Goal: Task Accomplishment & Management: Use online tool/utility

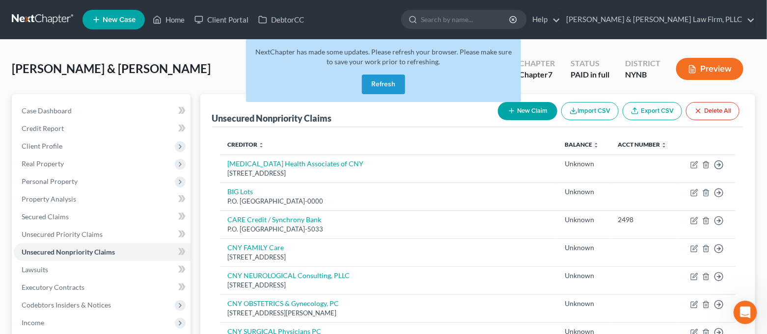
click at [395, 87] on button "Refresh" at bounding box center [383, 85] width 43 height 20
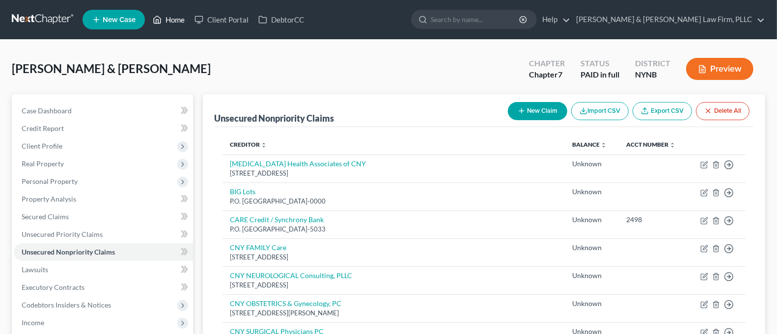
click at [178, 20] on link "Home" at bounding box center [169, 20] width 42 height 18
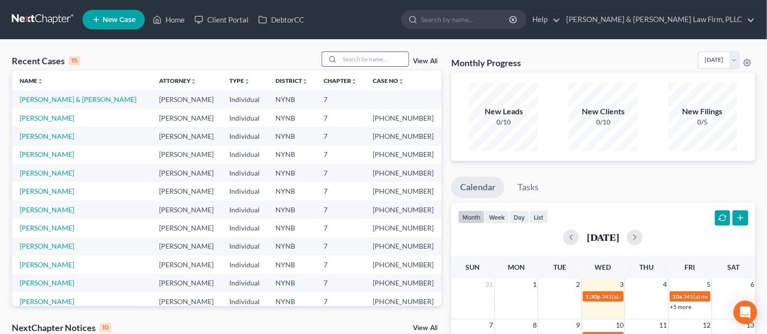
click at [357, 58] on input "search" at bounding box center [374, 59] width 69 height 14
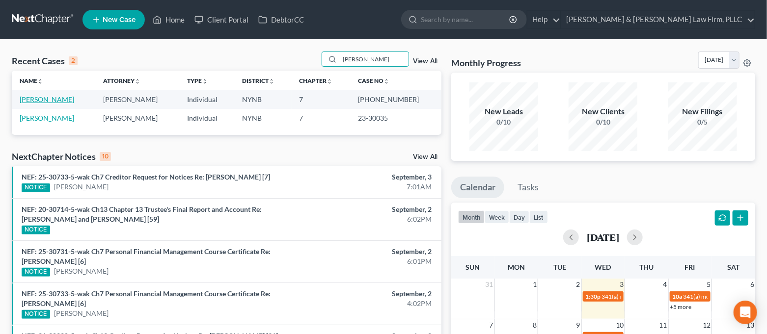
type input "[PERSON_NAME]"
click at [56, 99] on link "[PERSON_NAME]" at bounding box center [47, 99] width 55 height 8
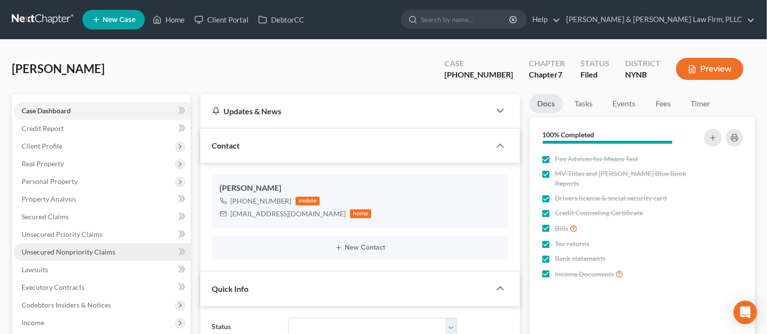
scroll to position [3694, 0]
click at [90, 253] on span "Unsecured Nonpriority Claims" at bounding box center [69, 252] width 94 height 8
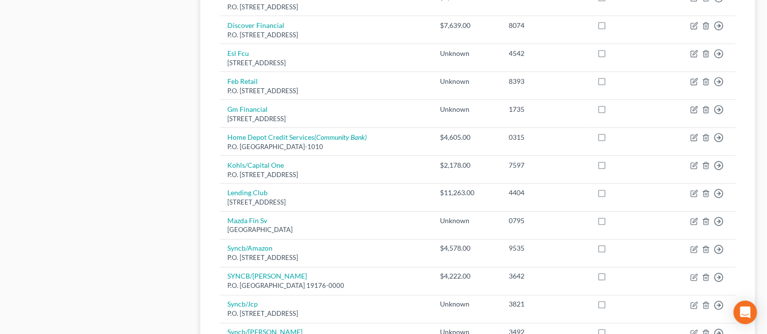
scroll to position [720, 0]
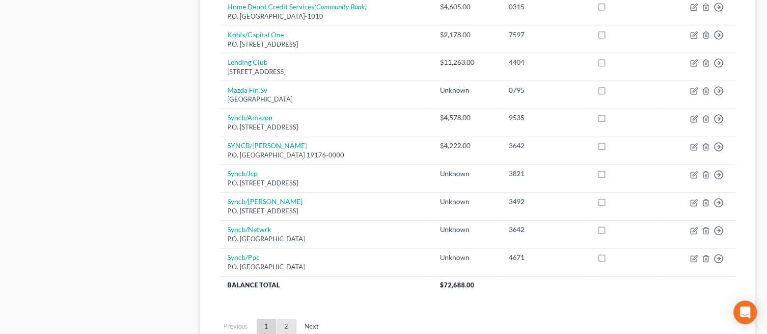
click at [284, 323] on link "2" at bounding box center [287, 328] width 20 height 16
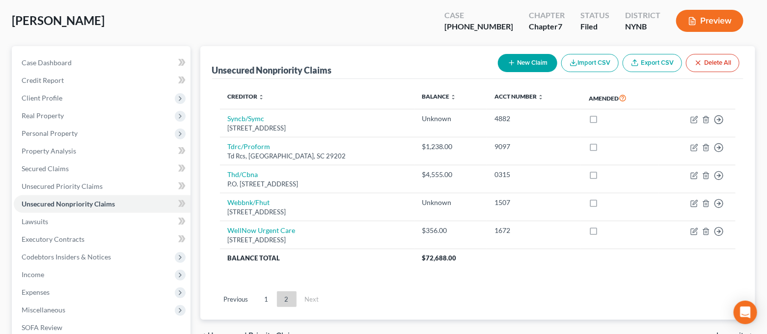
scroll to position [0, 0]
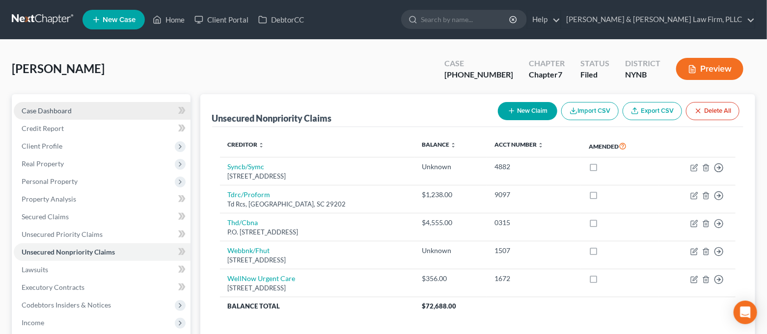
click at [90, 109] on link "Case Dashboard" at bounding box center [102, 111] width 177 height 18
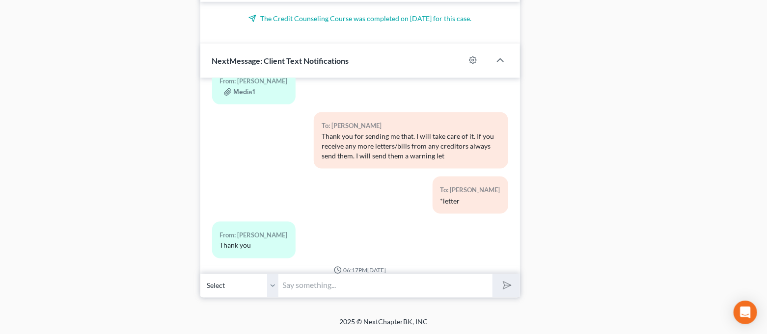
scroll to position [3694, 0]
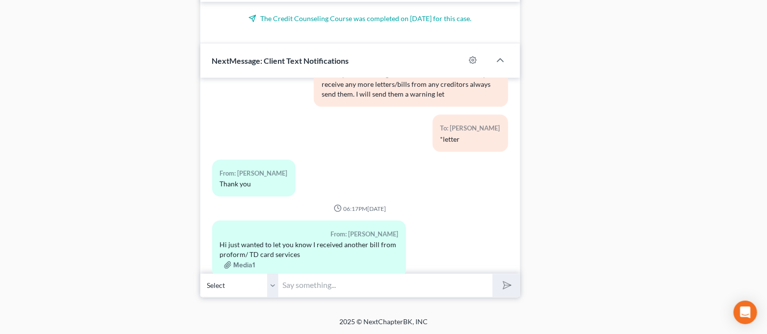
click at [361, 279] on input "text" at bounding box center [386, 286] width 214 height 24
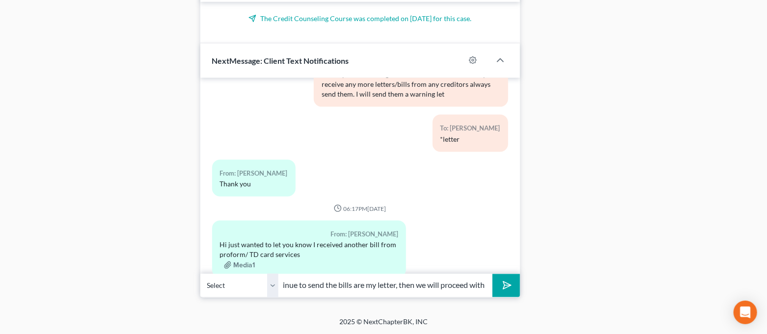
scroll to position [0, 319]
type input "Okay thank you for sending me that. I will be mailing them a warning letter [DA…"
click at [493, 275] on button "submit" at bounding box center [506, 286] width 27 height 23
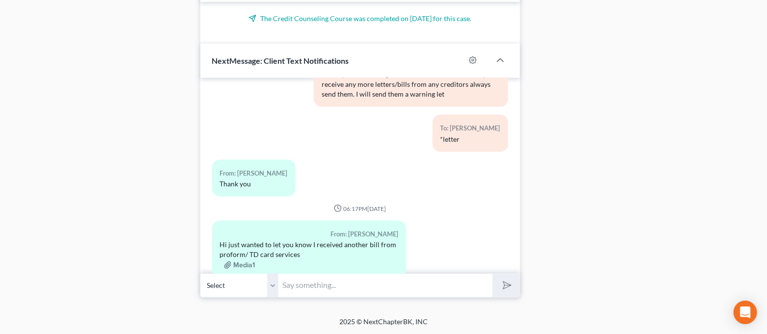
scroll to position [3775, 0]
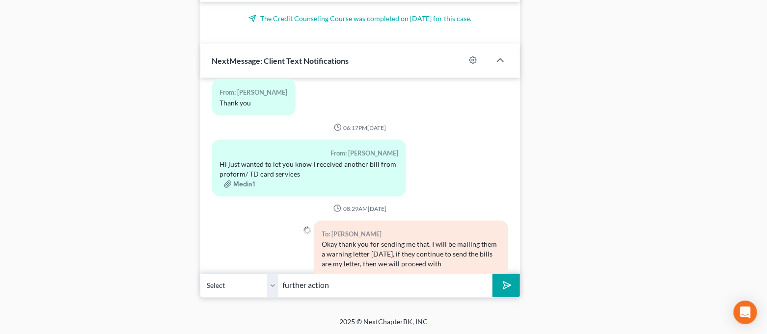
type input "further action"
click at [493, 275] on button "submit" at bounding box center [506, 286] width 27 height 23
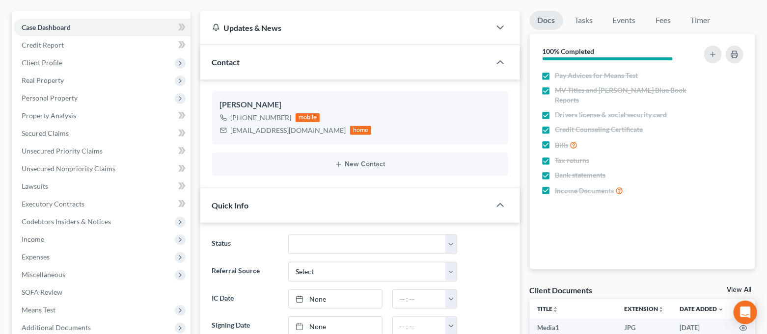
scroll to position [0, 0]
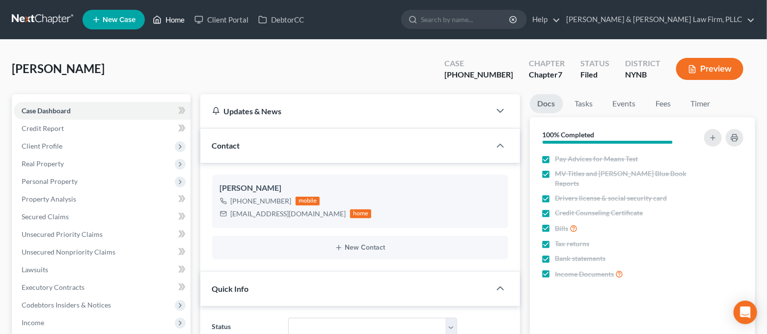
click at [170, 22] on link "Home" at bounding box center [169, 20] width 42 height 18
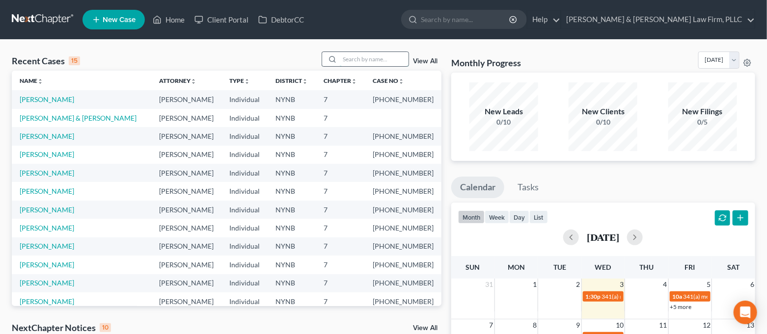
click at [391, 61] on input "search" at bounding box center [374, 59] width 69 height 14
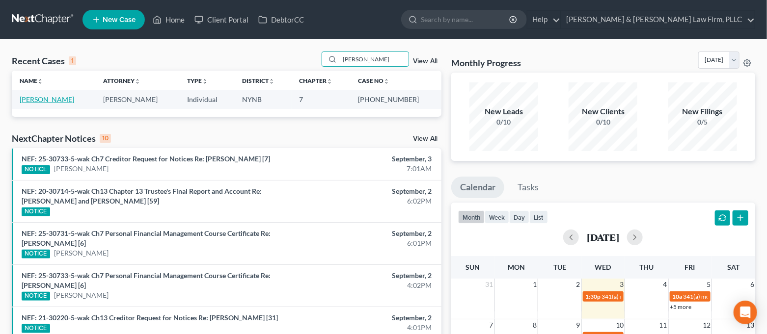
type input "[PERSON_NAME]"
click at [49, 102] on link "[PERSON_NAME]" at bounding box center [47, 99] width 55 height 8
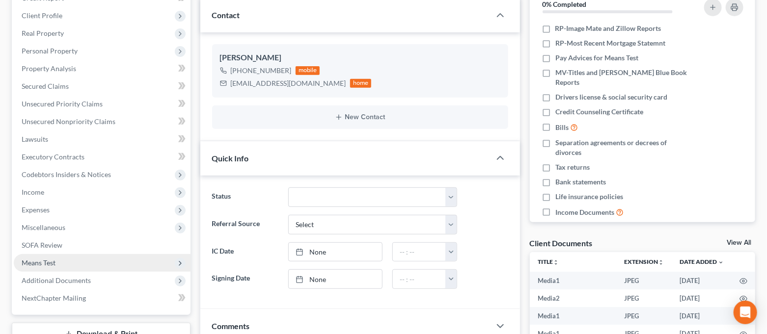
scroll to position [3381, 0]
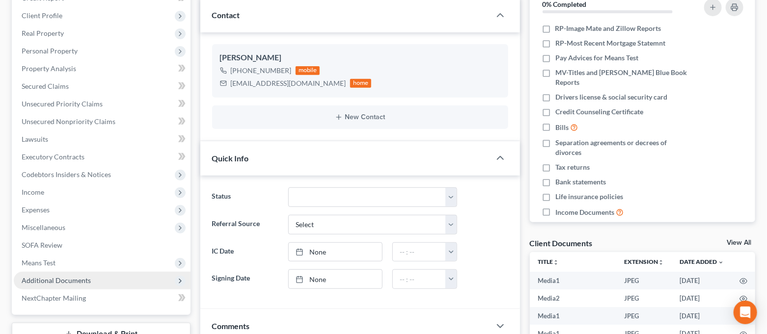
click at [81, 278] on span "Additional Documents" at bounding box center [56, 280] width 69 height 8
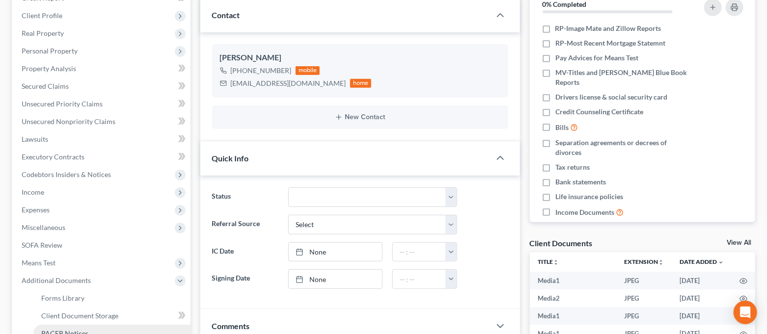
click at [94, 328] on link "PACER Notices" at bounding box center [111, 334] width 157 height 18
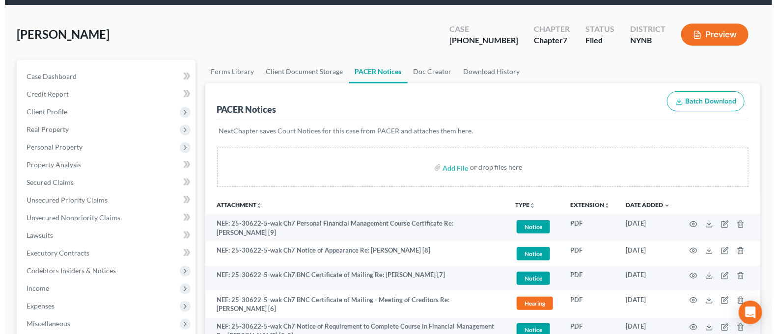
scroll to position [65, 0]
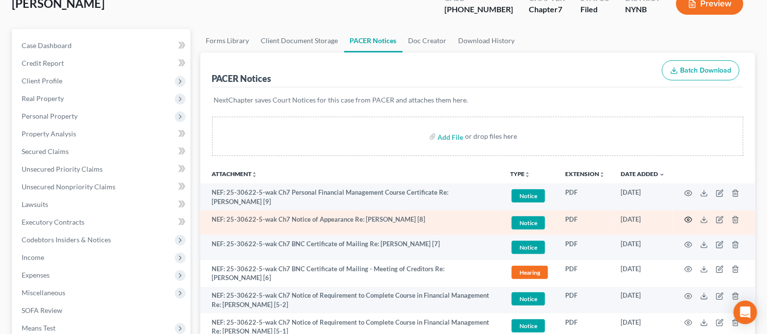
click at [686, 218] on icon "button" at bounding box center [688, 220] width 7 height 5
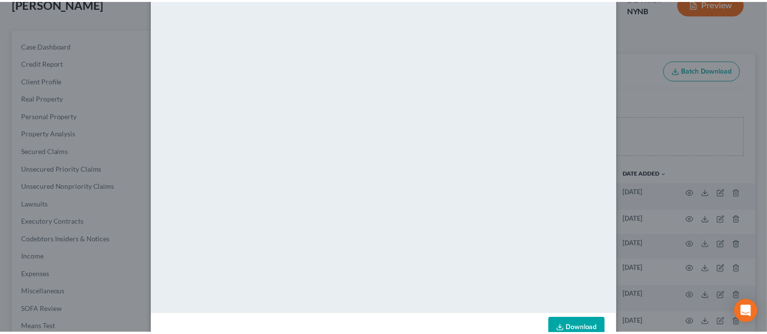
scroll to position [0, 0]
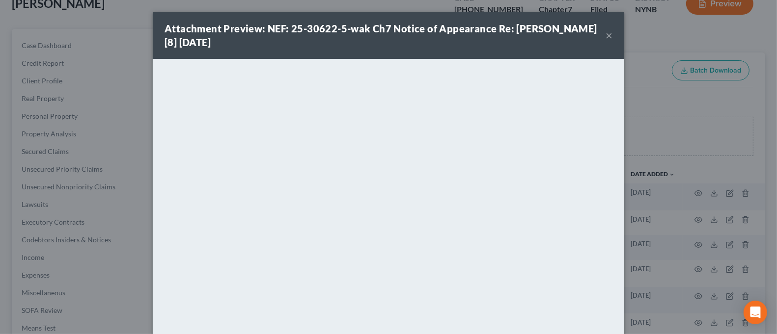
click at [606, 37] on button "×" at bounding box center [609, 35] width 7 height 12
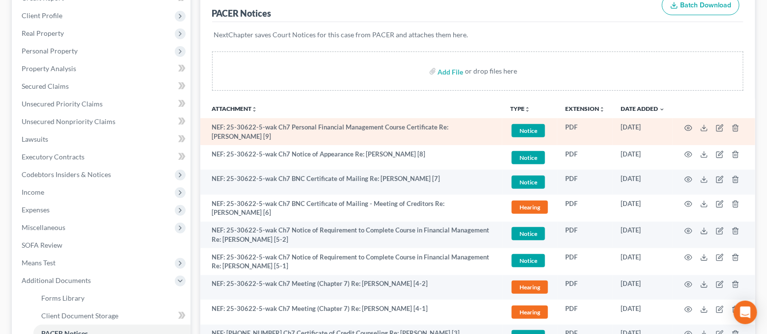
scroll to position [196, 0]
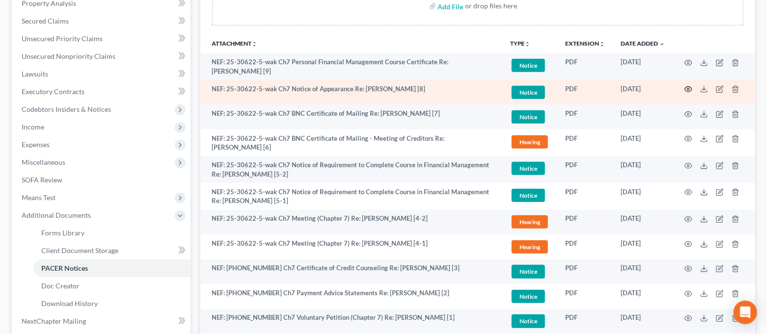
click at [687, 85] on icon "button" at bounding box center [689, 89] width 8 height 8
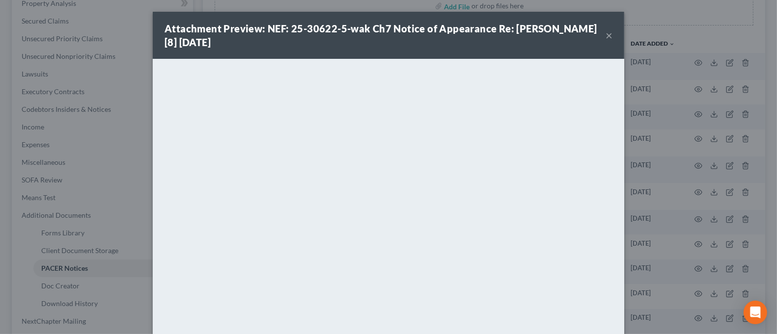
click at [608, 39] on div "Attachment Preview: NEF: 25-30622-5-wak Ch7 Notice of Appearance Re: [PERSON_NA…" at bounding box center [388, 35] width 471 height 47
click at [606, 39] on button "×" at bounding box center [609, 35] width 7 height 12
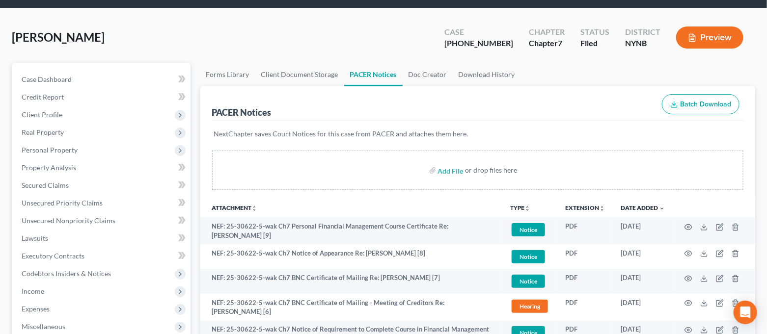
scroll to position [0, 0]
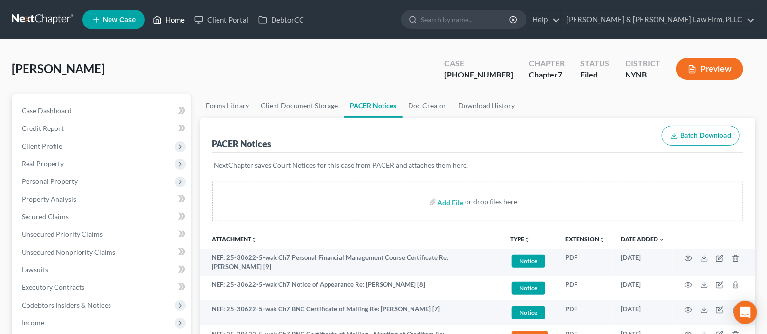
click at [173, 21] on link "Home" at bounding box center [169, 20] width 42 height 18
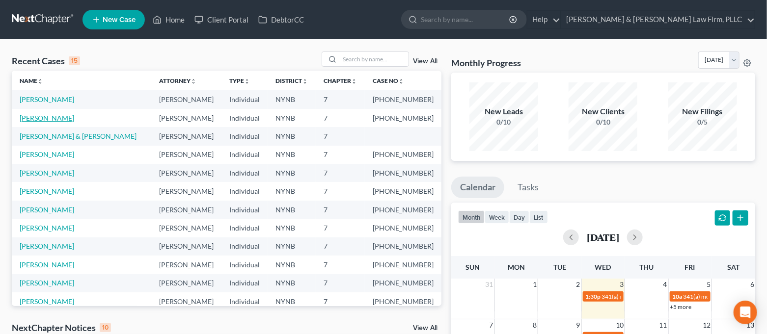
click at [39, 121] on link "[PERSON_NAME]" at bounding box center [47, 118] width 55 height 8
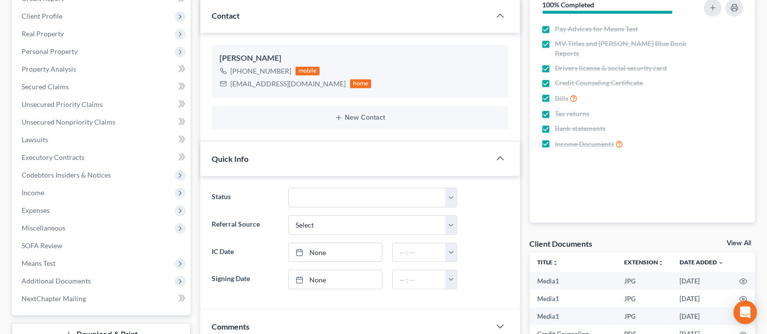
scroll to position [3865, 0]
click at [66, 278] on span "Additional Documents" at bounding box center [56, 280] width 69 height 8
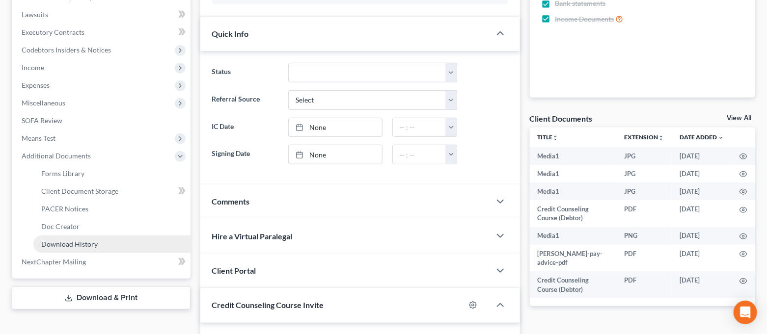
scroll to position [262, 0]
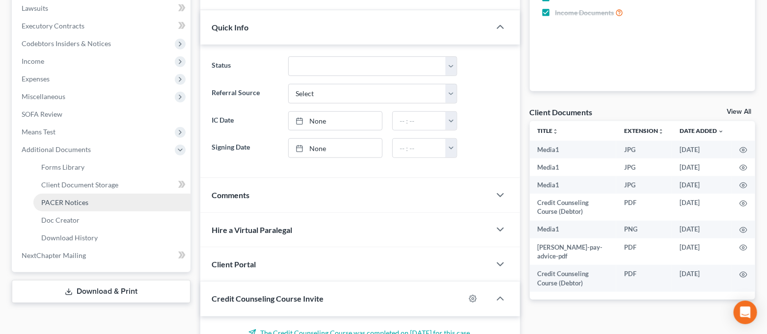
click at [72, 203] on span "PACER Notices" at bounding box center [64, 202] width 47 height 8
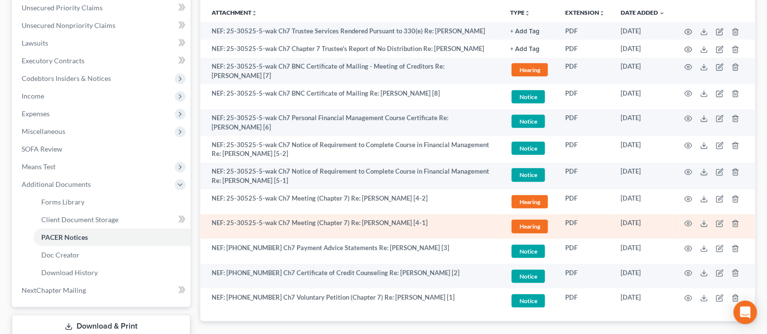
scroll to position [196, 0]
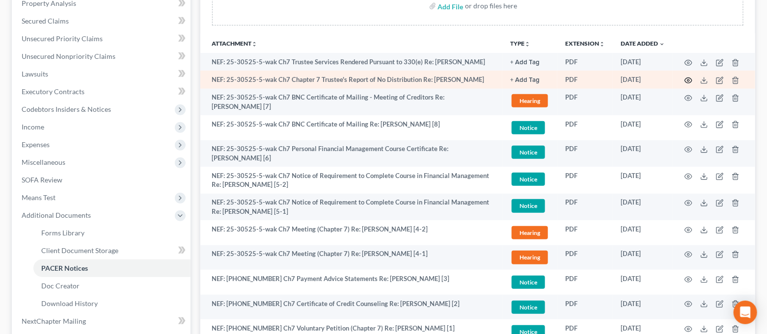
click at [689, 80] on icon "button" at bounding box center [689, 81] width 8 height 8
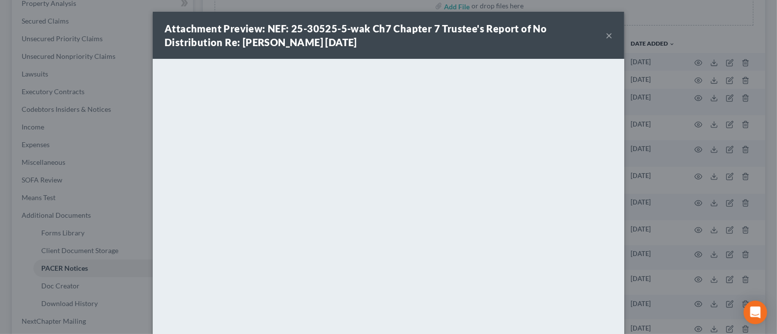
click at [606, 34] on button "×" at bounding box center [609, 35] width 7 height 12
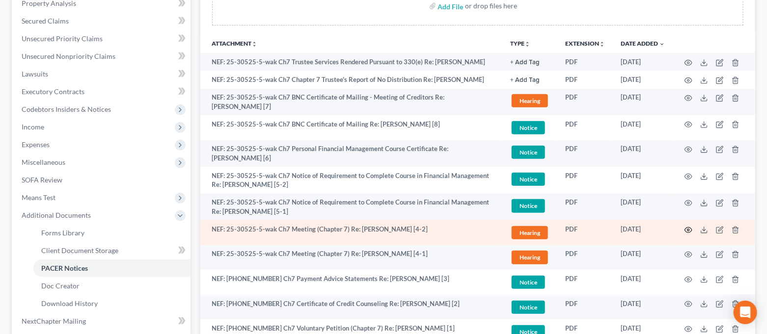
click at [686, 229] on icon "button" at bounding box center [689, 230] width 8 height 8
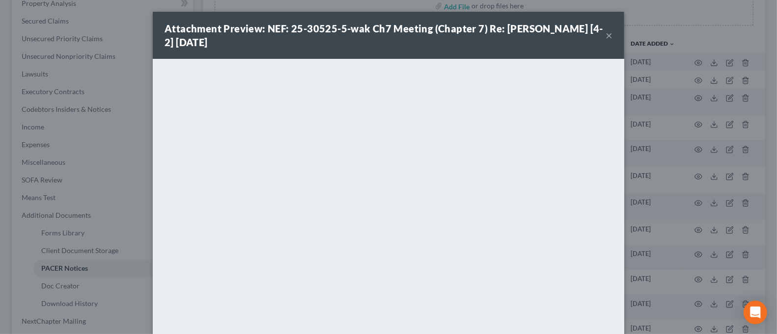
click at [606, 32] on button "×" at bounding box center [609, 35] width 7 height 12
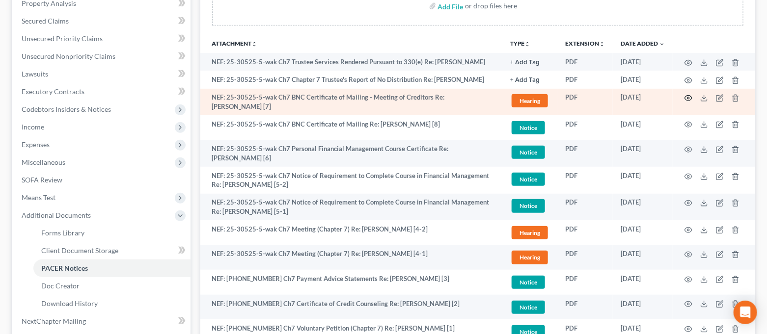
click at [688, 99] on icon "button" at bounding box center [689, 98] width 8 height 8
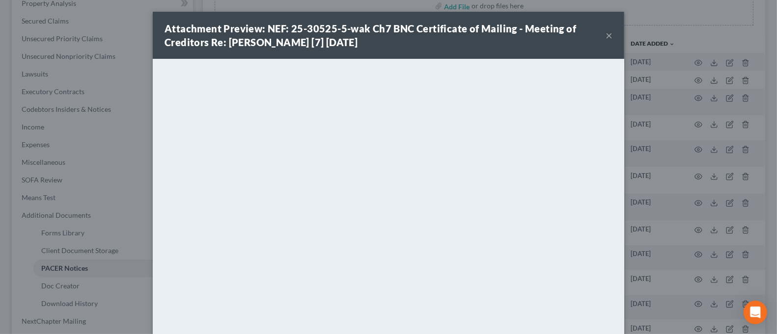
click at [599, 32] on div "Attachment Preview: NEF: 25-30525-5-wak Ch7 BNC Certificate of Mailing - Meetin…" at bounding box center [385, 36] width 441 height 28
click at [606, 34] on button "×" at bounding box center [609, 35] width 7 height 12
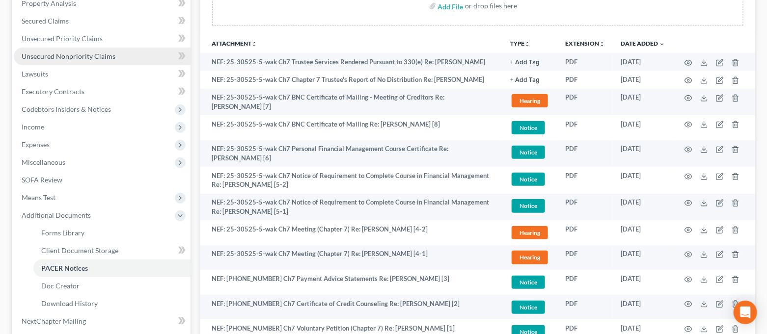
click at [92, 54] on span "Unsecured Nonpriority Claims" at bounding box center [69, 56] width 94 height 8
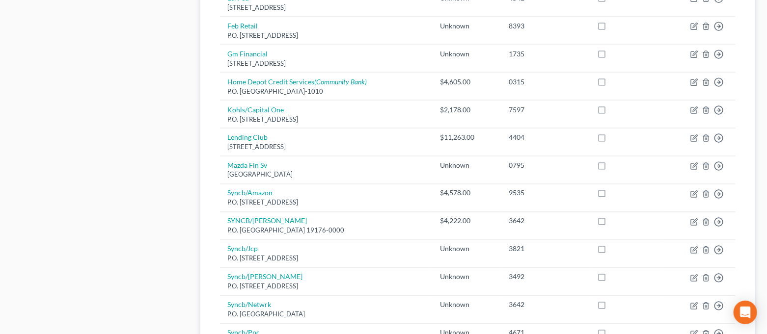
scroll to position [785, 0]
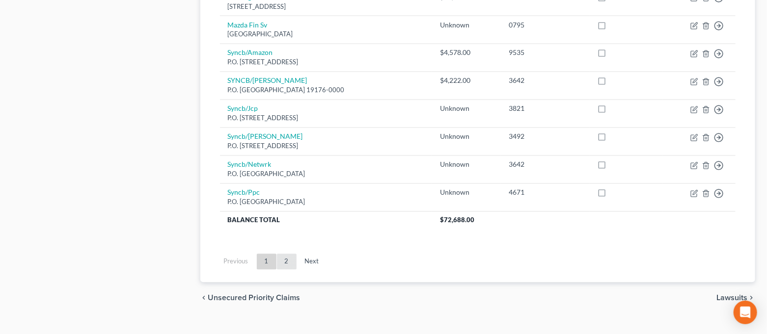
click at [287, 265] on link "2" at bounding box center [287, 262] width 20 height 16
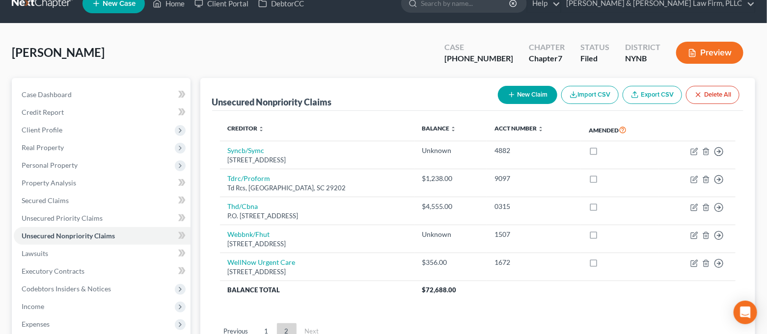
scroll to position [0, 0]
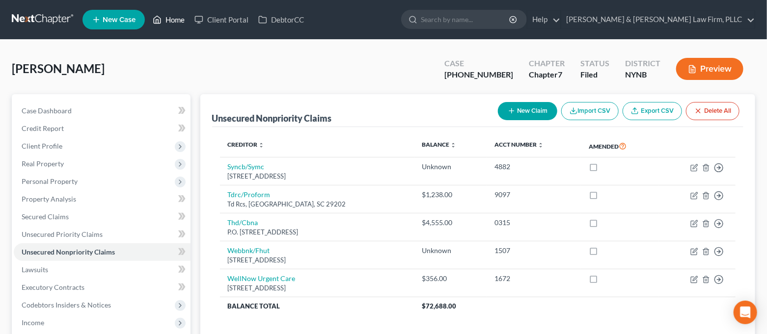
click at [175, 22] on link "Home" at bounding box center [169, 20] width 42 height 18
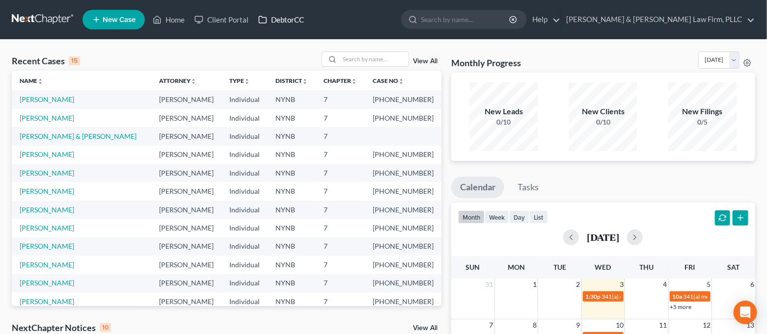
click at [285, 20] on link "DebtorCC" at bounding box center [280, 20] width 55 height 18
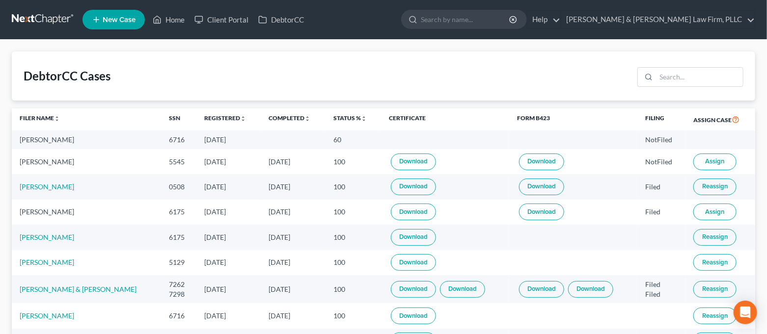
click at [720, 212] on span "Assign" at bounding box center [715, 212] width 19 height 8
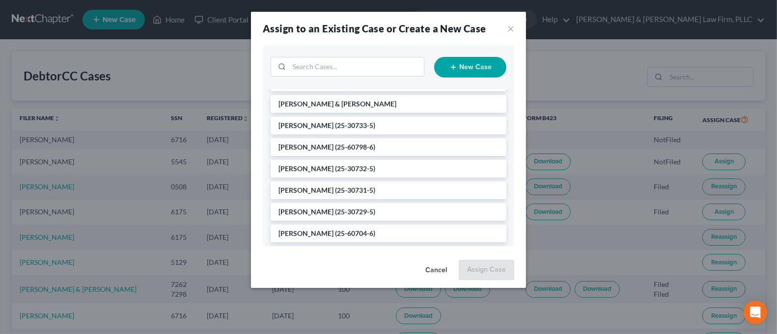
scroll to position [65, 0]
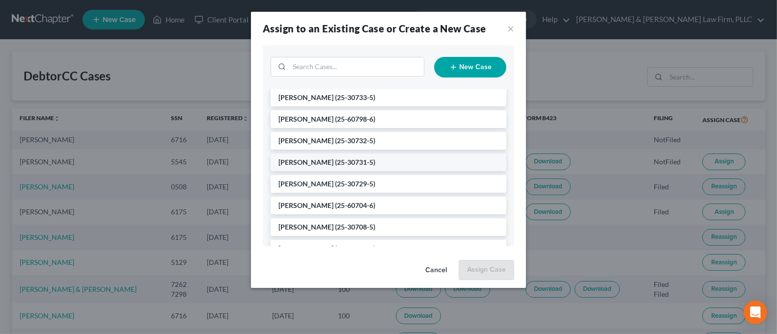
click at [372, 163] on li "[PERSON_NAME] (25-30731-5)" at bounding box center [389, 163] width 236 height 18
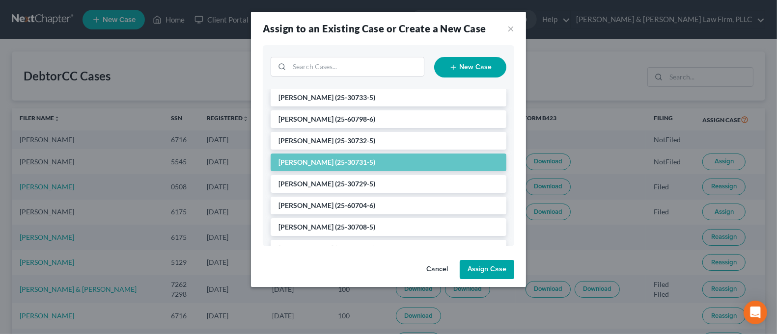
click at [479, 270] on button "Assign Case" at bounding box center [487, 270] width 55 height 20
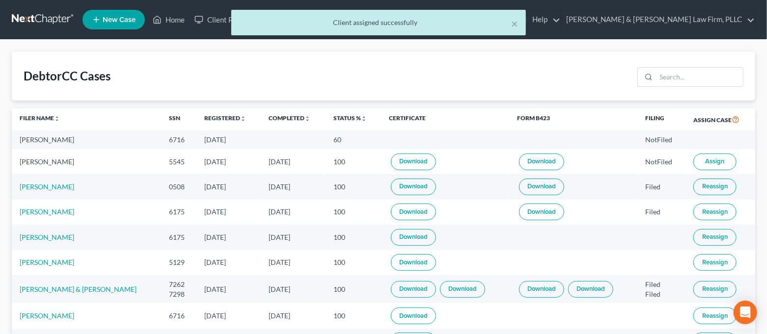
click at [728, 159] on button "Assign" at bounding box center [714, 162] width 43 height 17
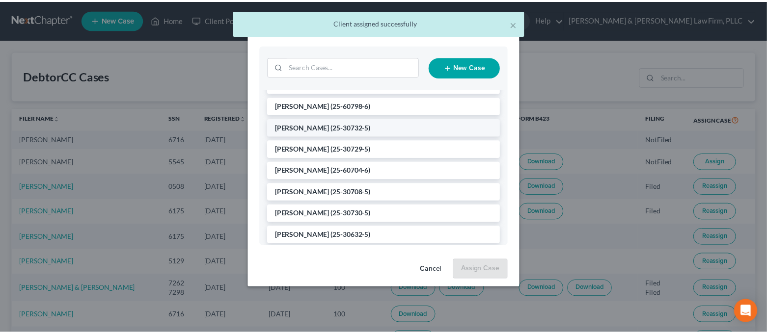
scroll to position [131, 0]
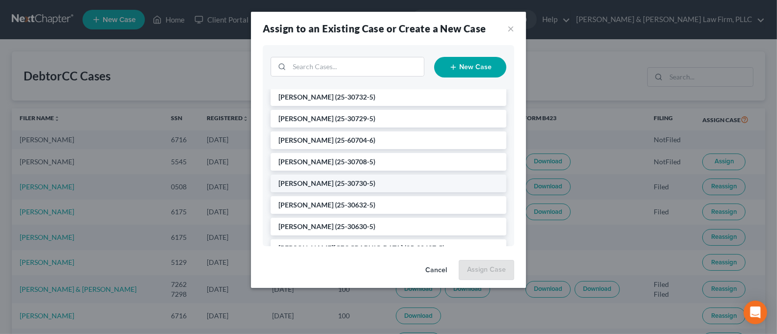
click at [405, 188] on li "[PERSON_NAME] (25-30730-5)" at bounding box center [389, 184] width 236 height 18
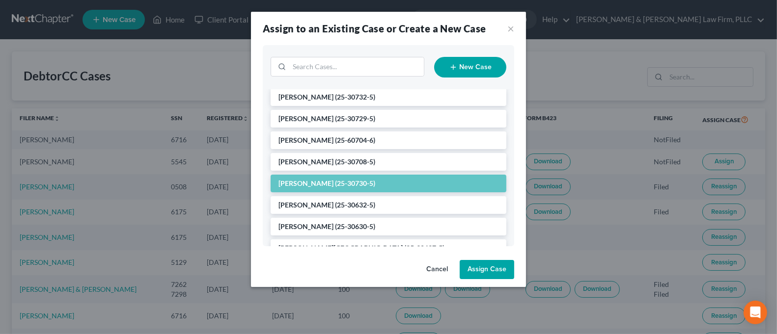
click at [482, 267] on button "Assign Case" at bounding box center [487, 270] width 55 height 20
